Goal: Task Accomplishment & Management: Complete application form

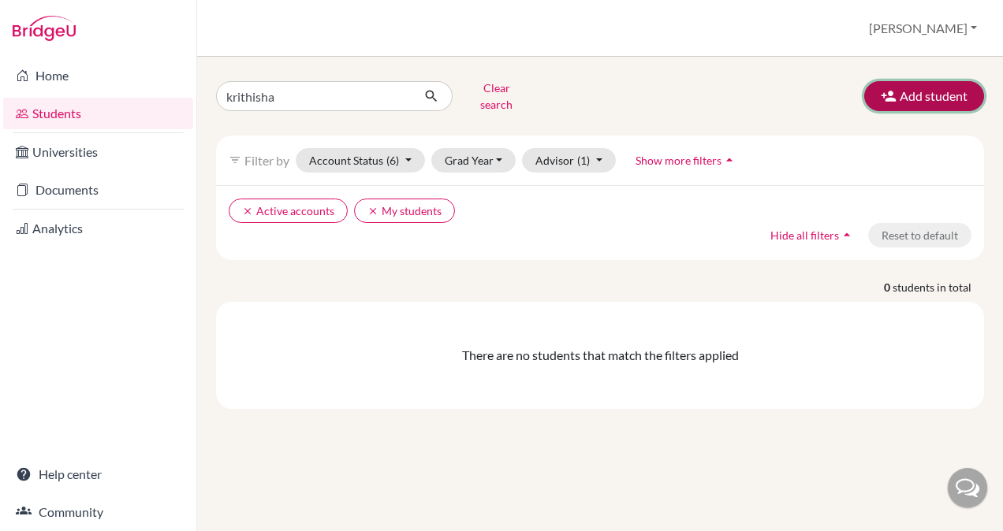
click at [908, 85] on button "Add student" at bounding box center [924, 96] width 120 height 30
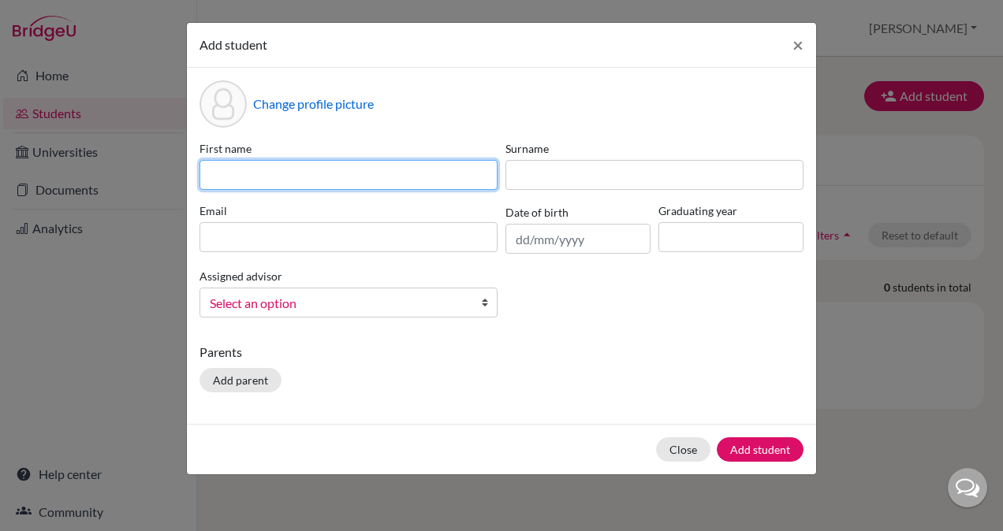
click at [415, 175] on input at bounding box center [348, 175] width 298 height 30
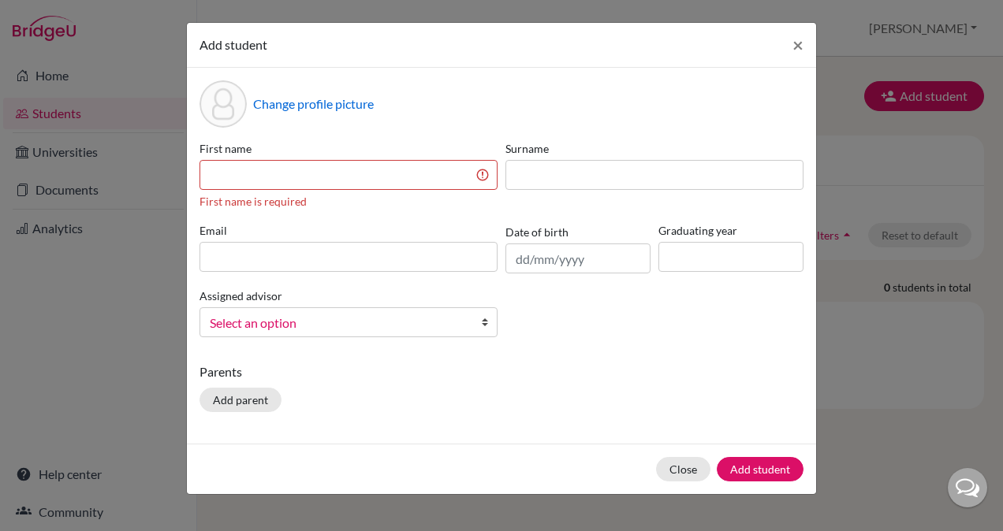
click at [434, 125] on div "Change profile picture" at bounding box center [501, 103] width 604 height 47
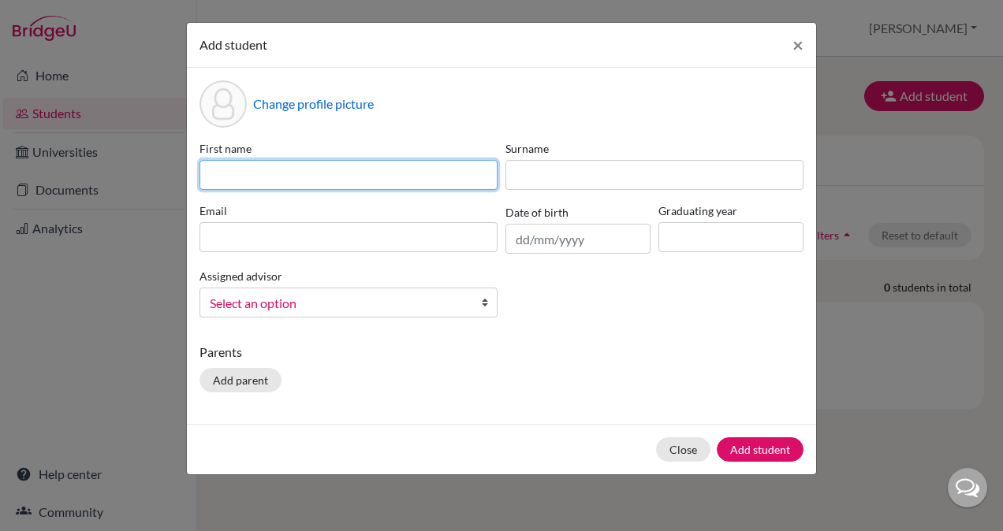
click at [393, 177] on input at bounding box center [348, 175] width 298 height 30
type input "[PERSON_NAME]"
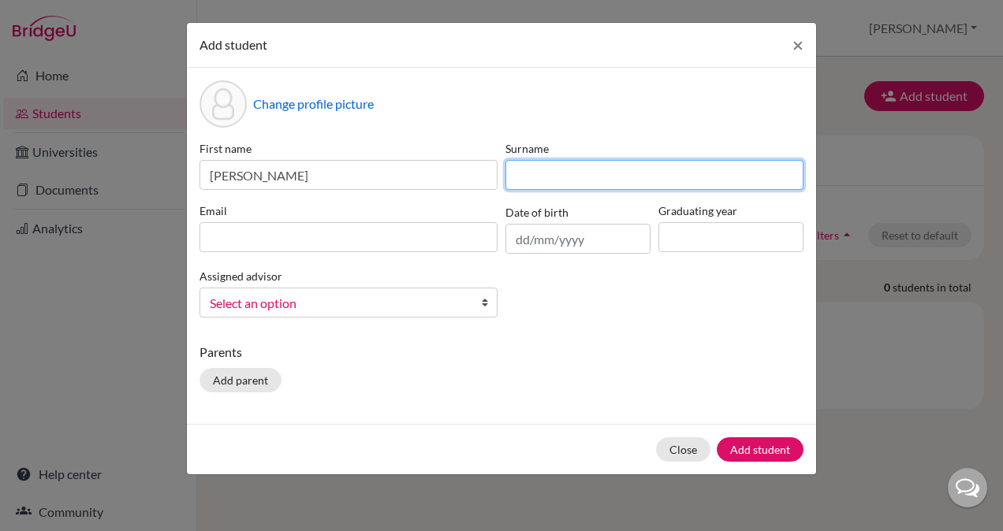
click at [554, 179] on input at bounding box center [654, 175] width 298 height 30
type input "S"
type input "[PERSON_NAME]"
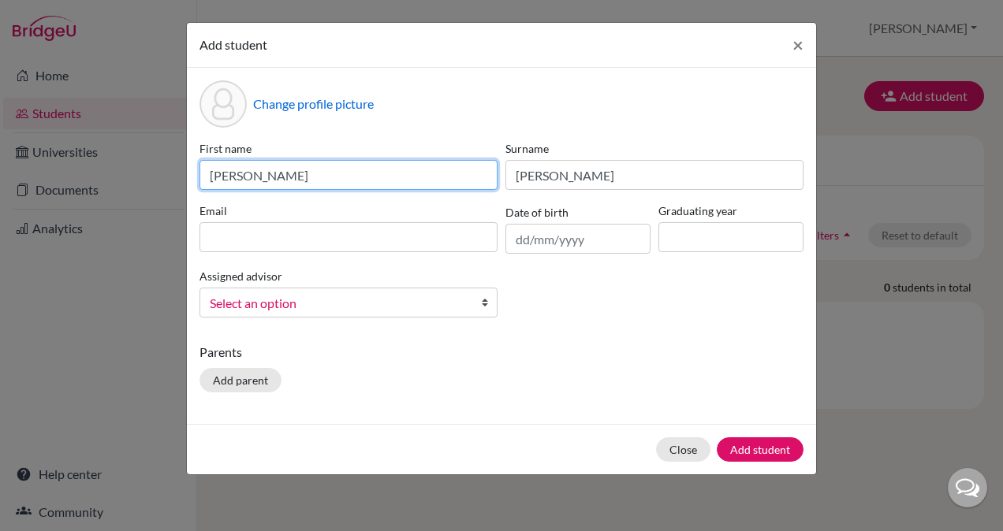
click at [486, 177] on input "[PERSON_NAME]" at bounding box center [348, 175] width 298 height 30
type input "P"
type input "[PERSON_NAME]"
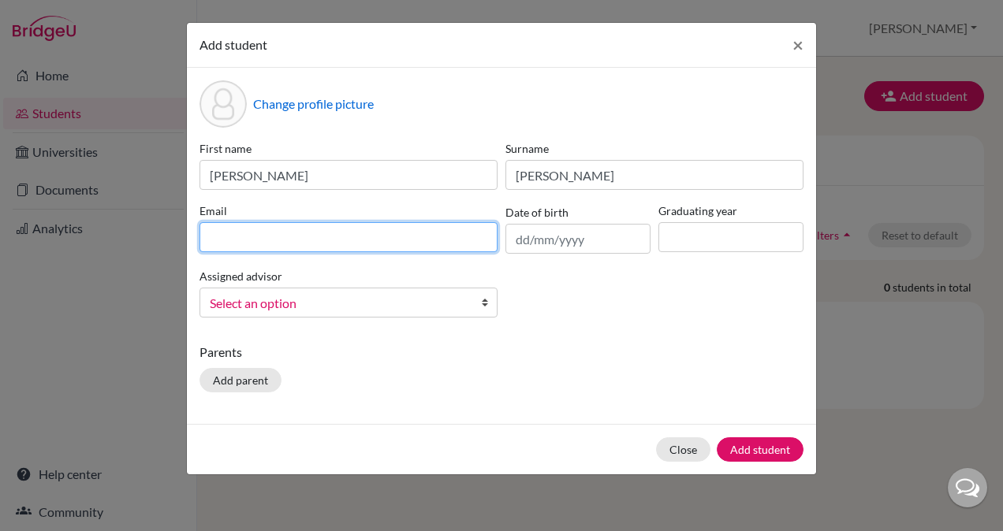
click at [443, 232] on input at bounding box center [348, 237] width 298 height 30
type input "[EMAIL_ADDRESS][DOMAIN_NAME]"
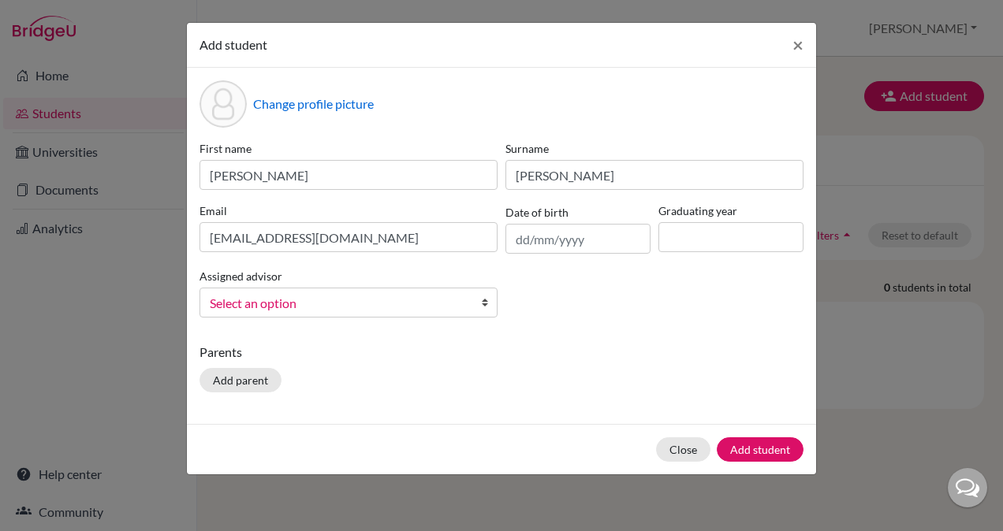
click at [468, 306] on link "Select an option" at bounding box center [348, 303] width 298 height 30
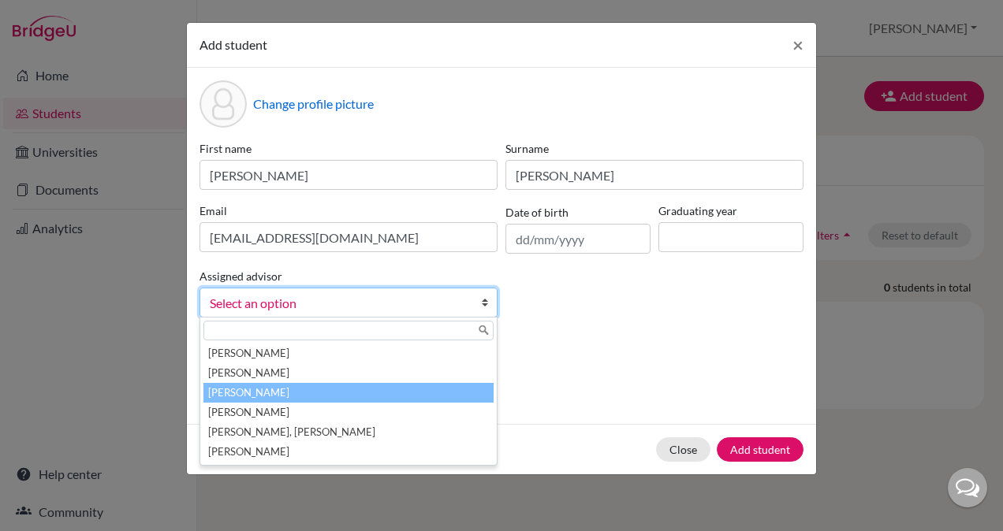
click at [254, 391] on li "[PERSON_NAME]" at bounding box center [348, 393] width 290 height 20
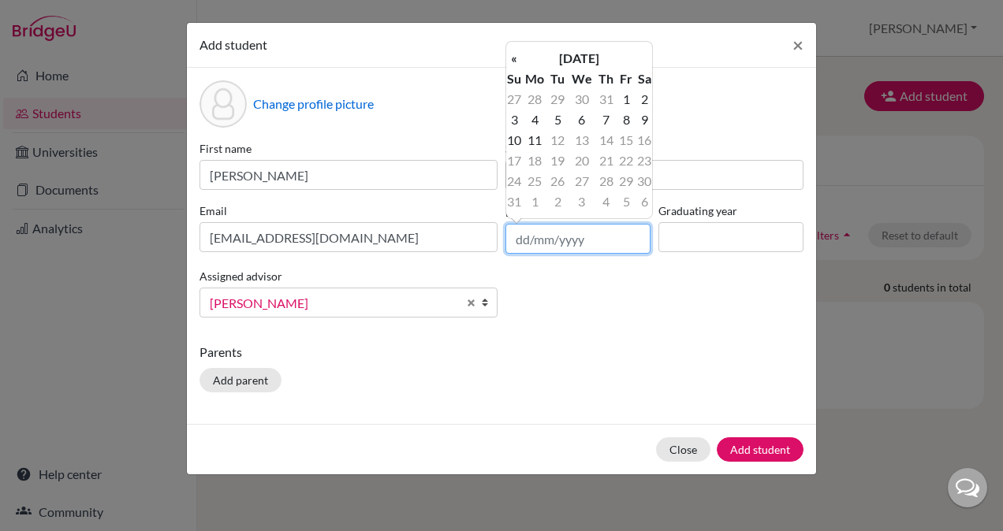
click at [579, 248] on input "text" at bounding box center [577, 239] width 145 height 30
type input "[DATE]"
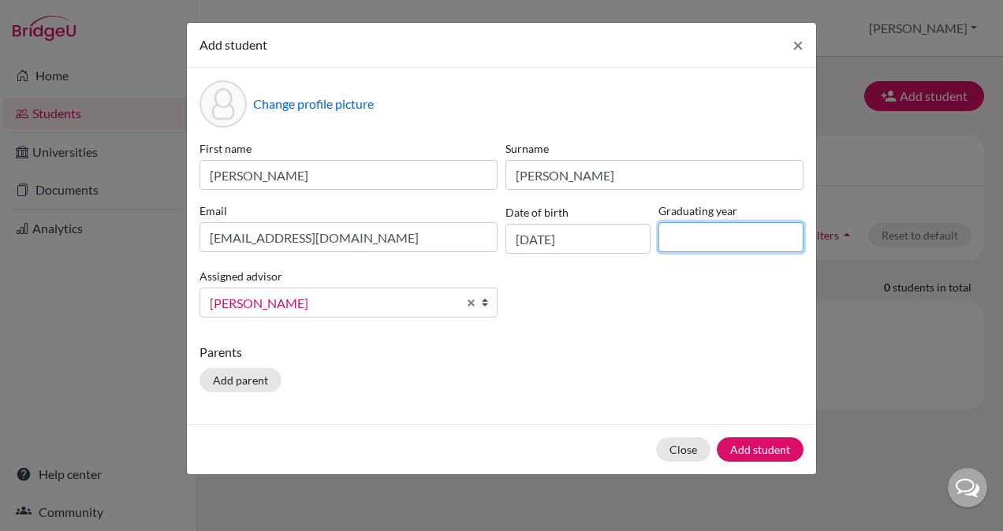
click at [683, 237] on input at bounding box center [730, 237] width 145 height 30
type input "2026"
click at [650, 370] on div "Parents Add parent" at bounding box center [501, 371] width 604 height 56
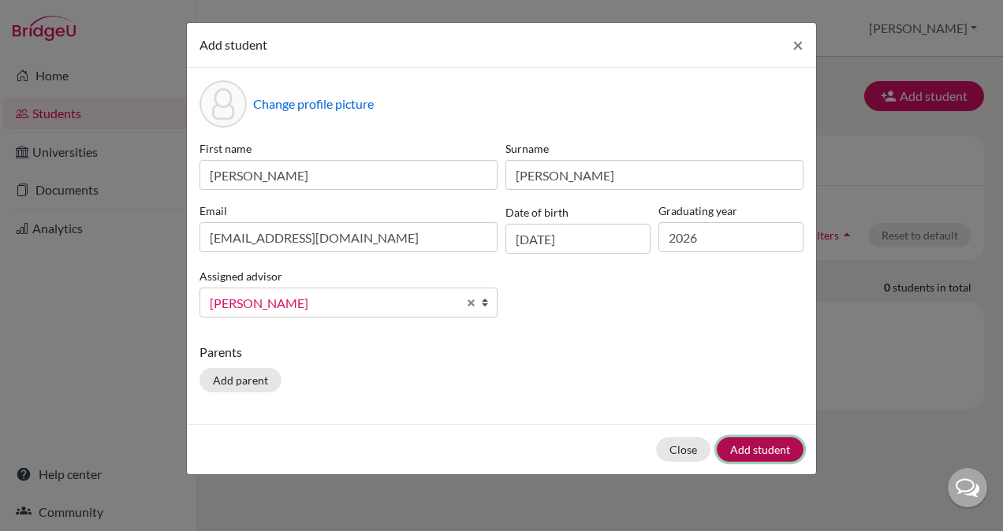
click at [761, 449] on button "Add student" at bounding box center [760, 449] width 87 height 24
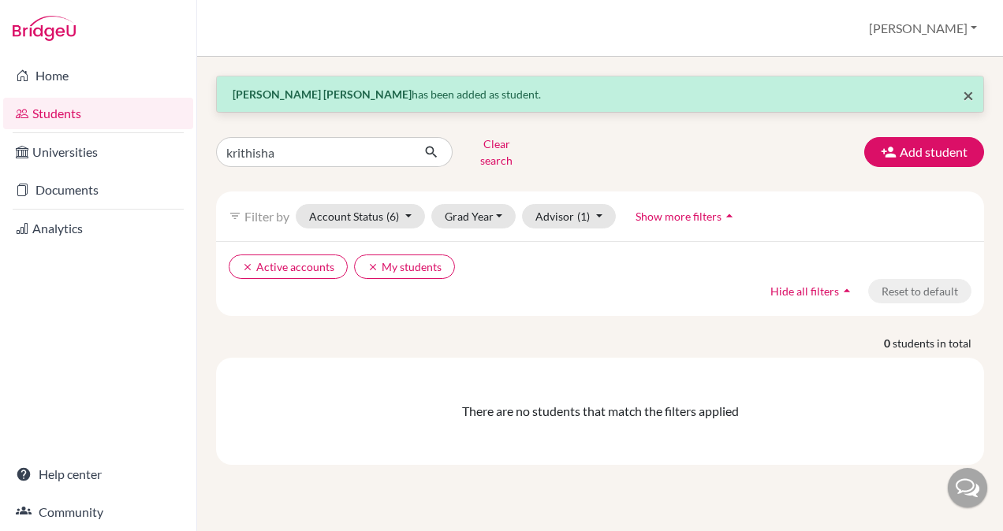
click at [968, 98] on span "×" at bounding box center [967, 95] width 11 height 23
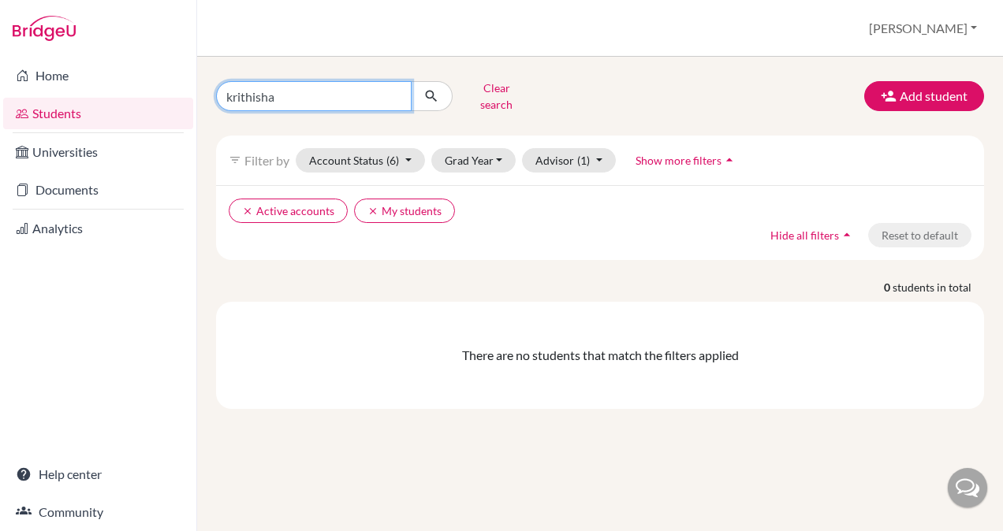
click at [394, 87] on input "krithisha" at bounding box center [313, 96] width 195 height 30
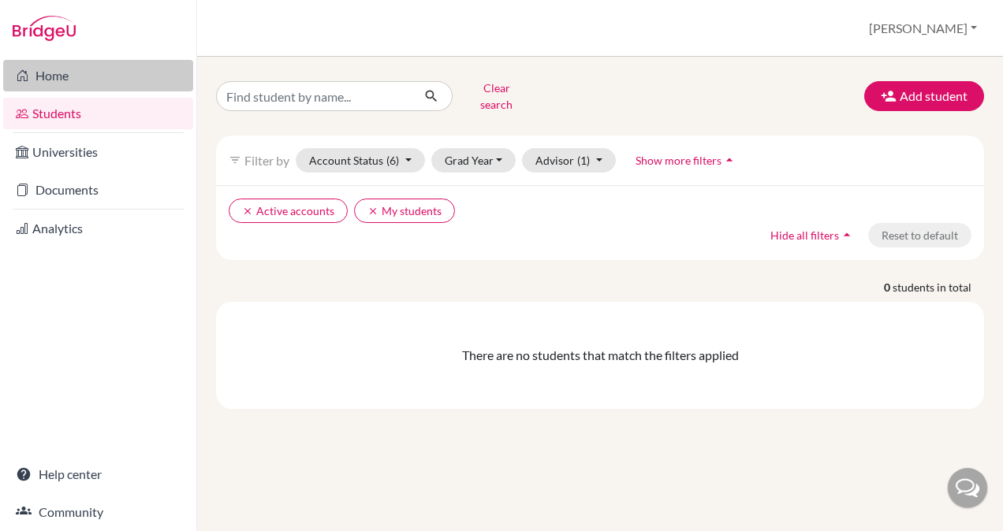
click at [117, 84] on link "Home" at bounding box center [98, 76] width 190 height 32
